Goal: Task Accomplishment & Management: Manage account settings

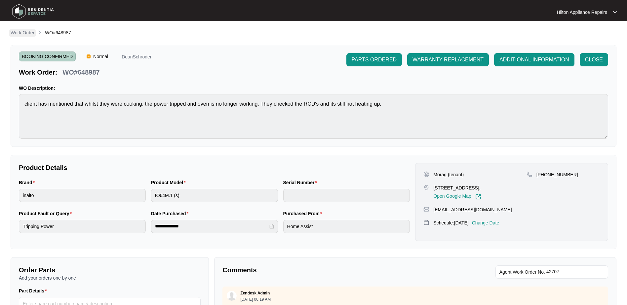
click at [18, 31] on p "Work Order" at bounding box center [23, 32] width 24 height 7
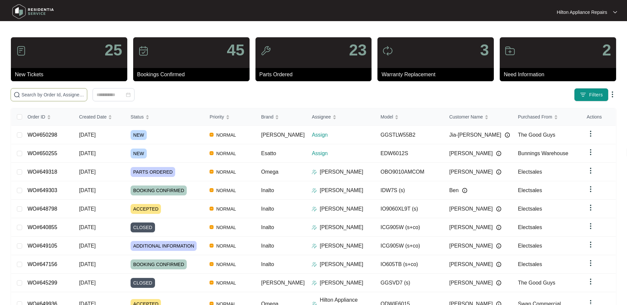
click at [38, 97] on input "text" at bounding box center [52, 94] width 63 height 7
paste input "650255"
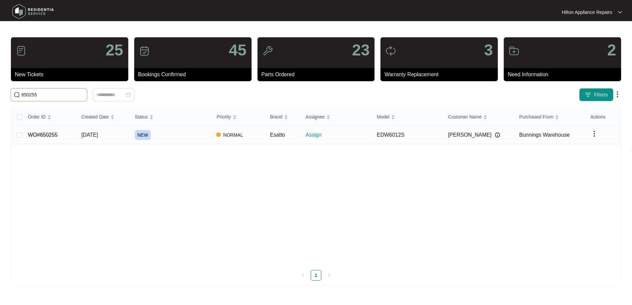
type input "650255"
click at [92, 136] on span "[DATE]" at bounding box center [89, 135] width 17 height 6
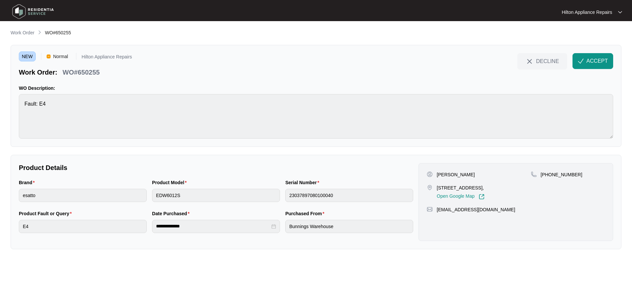
click at [594, 59] on span "ACCEPT" at bounding box center [596, 61] width 21 height 8
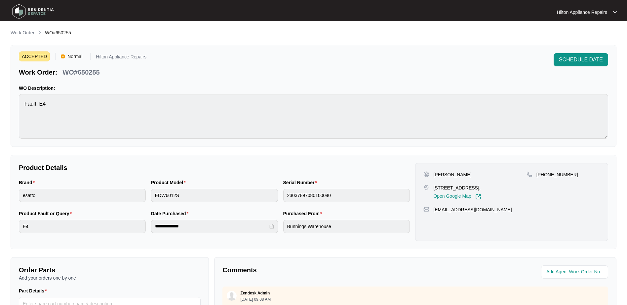
drag, startPoint x: 510, startPoint y: 188, endPoint x: 447, endPoint y: 188, distance: 62.5
click at [447, 188] on p "[STREET_ADDRESS]," at bounding box center [457, 188] width 48 height 7
copy p "[STREET_ADDRESS]"
drag, startPoint x: 468, startPoint y: 175, endPoint x: 445, endPoint y: 173, distance: 23.2
click at [445, 173] on div "[PERSON_NAME]" at bounding box center [474, 175] width 103 height 7
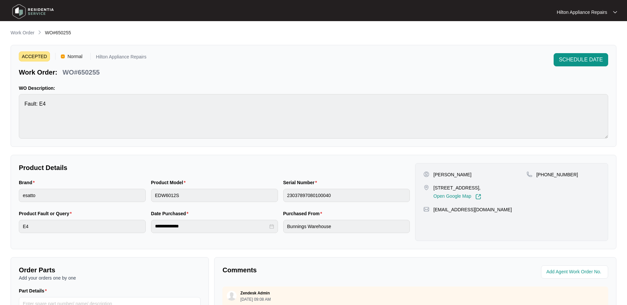
copy p "Scheltema"
drag, startPoint x: 568, startPoint y: 175, endPoint x: 545, endPoint y: 175, distance: 23.1
click at [545, 175] on div "[PHONE_NUMBER]" at bounding box center [562, 175] width 73 height 7
copy p "430385711"
drag, startPoint x: 490, startPoint y: 210, endPoint x: 434, endPoint y: 213, distance: 56.6
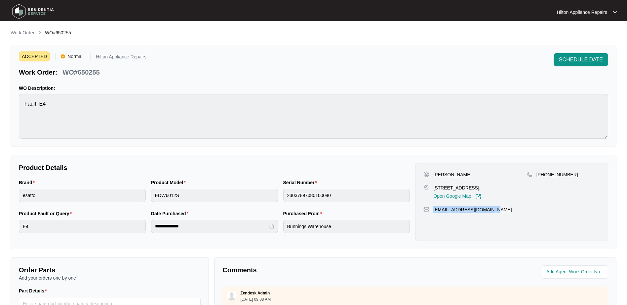
click at [434, 213] on div "[PERSON_NAME] [STREET_ADDRESS], Open Google Map [PHONE_NUMBER] [EMAIL_ADDRESS][…" at bounding box center [511, 202] width 193 height 78
copy p "[EMAIL_ADDRESS][DOMAIN_NAME]"
click at [96, 189] on div "Brand esatto Product Model EDW6012S Serial Number 23037897080100040" at bounding box center [214, 194] width 396 height 31
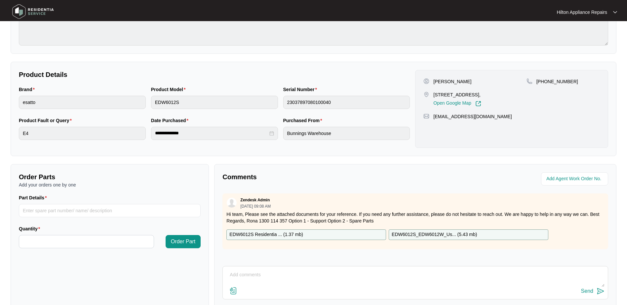
scroll to position [99, 0]
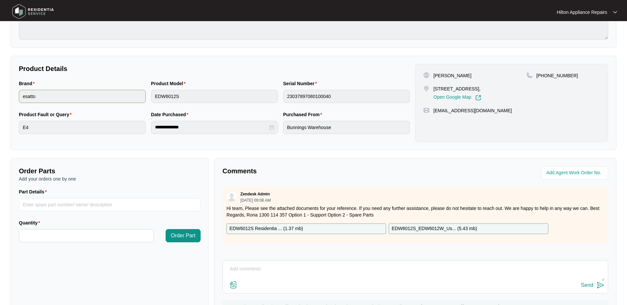
click at [120, 96] on div "Brand esatto Product Model EDW6012S Serial Number 23037897080100040" at bounding box center [214, 95] width 396 height 31
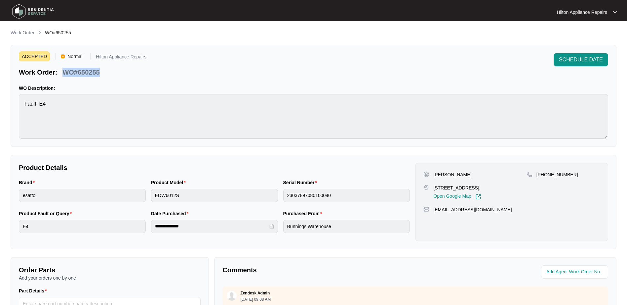
drag, startPoint x: 97, startPoint y: 73, endPoint x: 62, endPoint y: 73, distance: 34.7
click at [62, 73] on div "Work Order: WO#650255" at bounding box center [83, 71] width 128 height 12
